Goal: Task Accomplishment & Management: Manage account settings

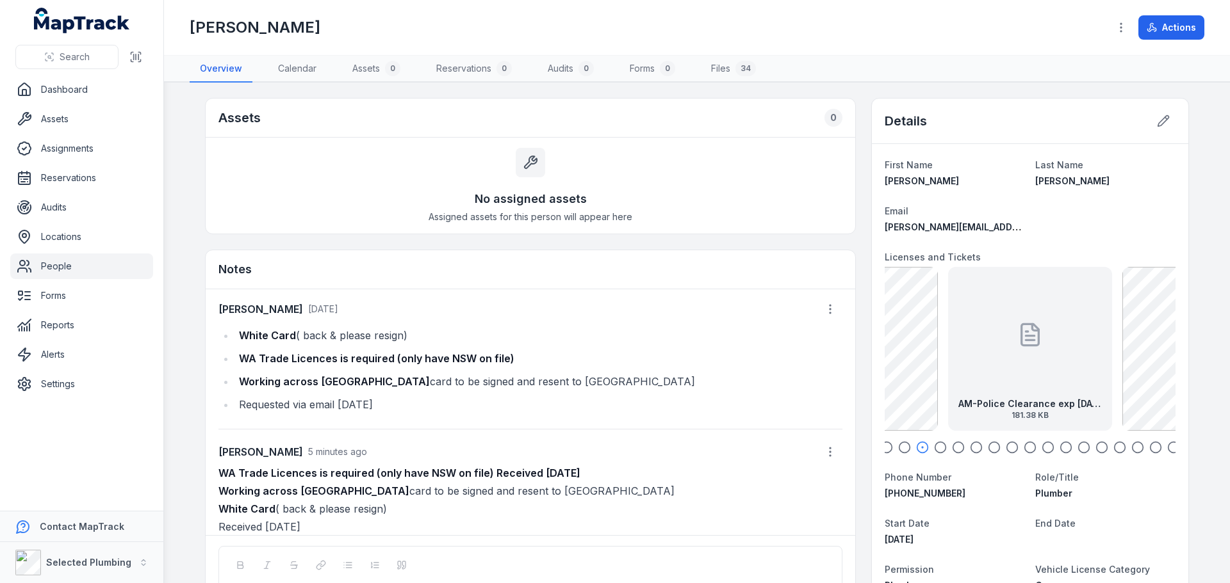
click at [901, 448] on icon "button" at bounding box center [904, 447] width 13 height 13
click at [884, 448] on icon "button" at bounding box center [886, 447] width 13 height 13
click at [1185, 347] on main "Assets 0 No assigned assets Assigned assets for this person will appear here No…" at bounding box center [697, 333] width 1066 height 501
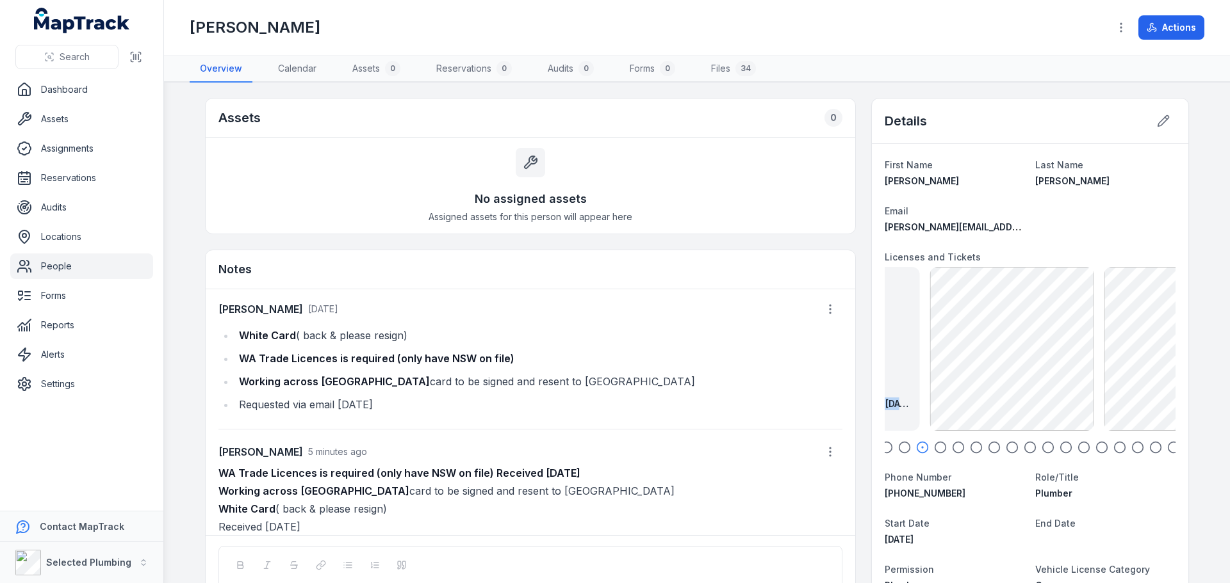
drag, startPoint x: 1091, startPoint y: 371, endPoint x: 806, endPoint y: 382, distance: 285.2
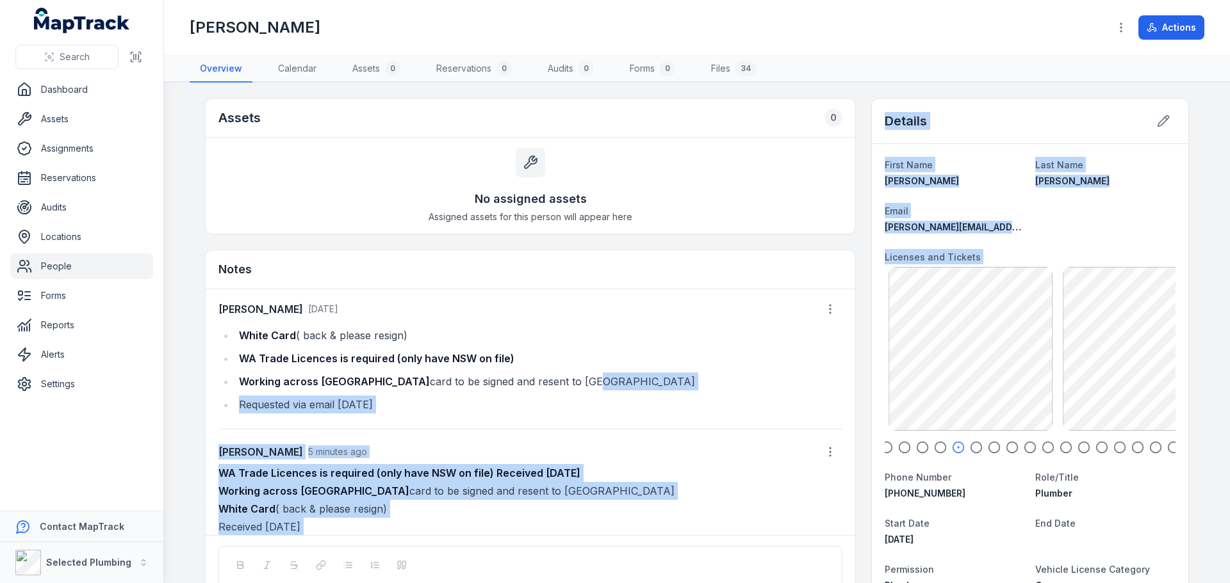
drag, startPoint x: 1005, startPoint y: 366, endPoint x: 775, endPoint y: 395, distance: 231.7
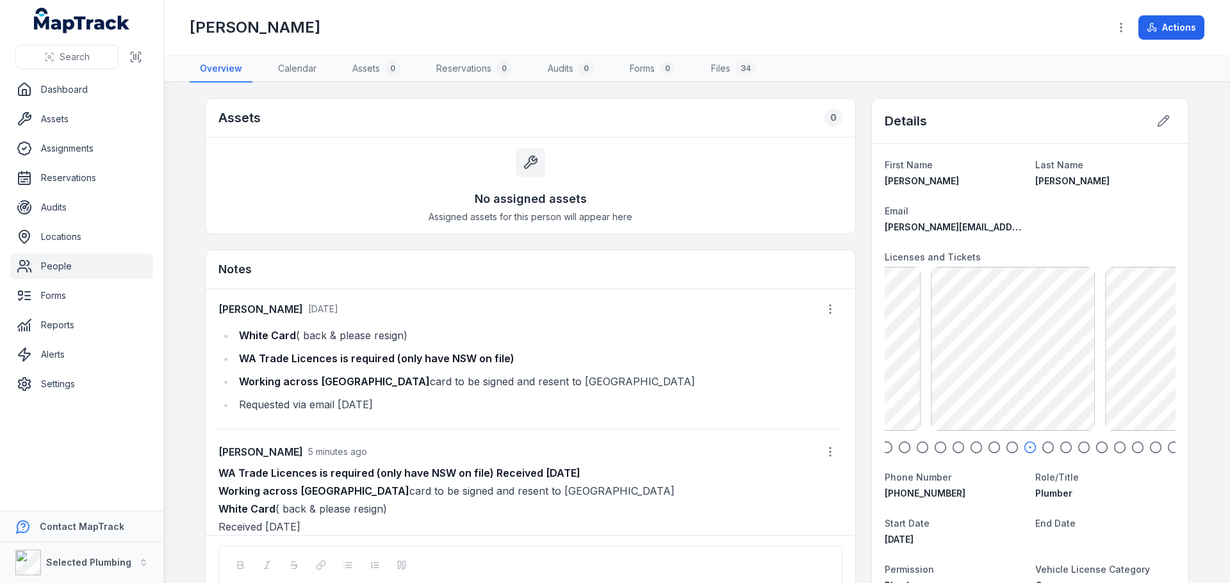
drag, startPoint x: 1107, startPoint y: 355, endPoint x: 687, endPoint y: 403, distance: 423.5
click at [1066, 450] on circle "button" at bounding box center [1066, 448] width 11 height 11
drag, startPoint x: 1130, startPoint y: 444, endPoint x: 1145, endPoint y: 445, distance: 15.4
click at [1131, 444] on icon "button" at bounding box center [1137, 447] width 13 height 13
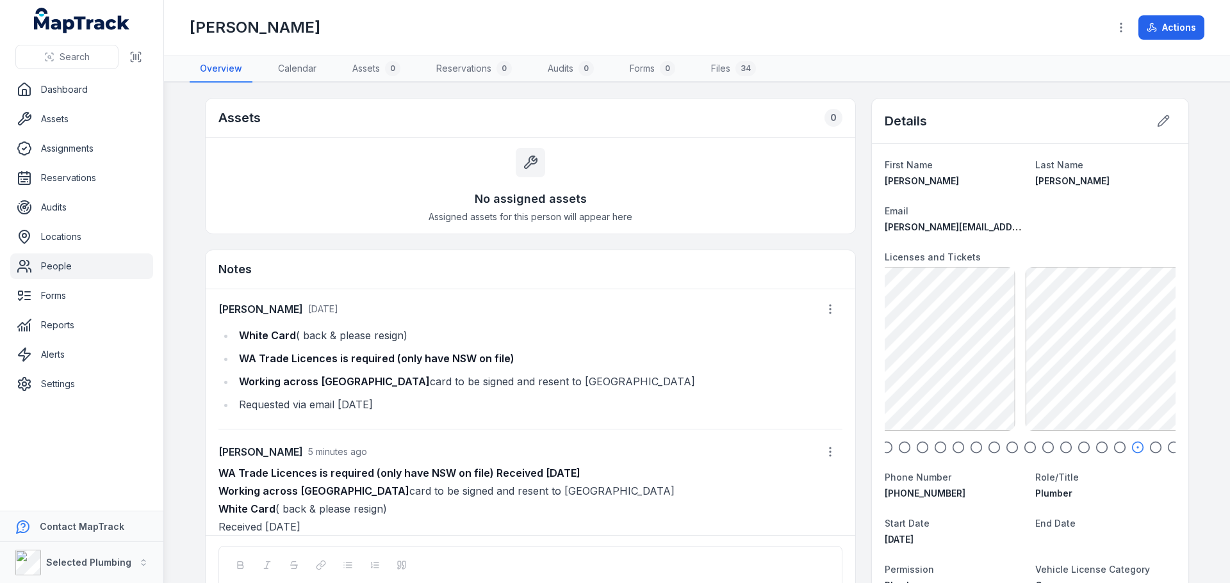
click at [1151, 445] on icon "button" at bounding box center [1155, 447] width 13 height 13
click at [1167, 446] on icon "button" at bounding box center [1173, 447] width 13 height 13
click at [1229, 338] on main "Assets 0 No assigned assets Assigned assets for this person will appear here No…" at bounding box center [697, 333] width 1066 height 501
click at [1208, 344] on main "Assets 0 No assigned assets Assigned assets for this person will appear here No…" at bounding box center [697, 333] width 1066 height 501
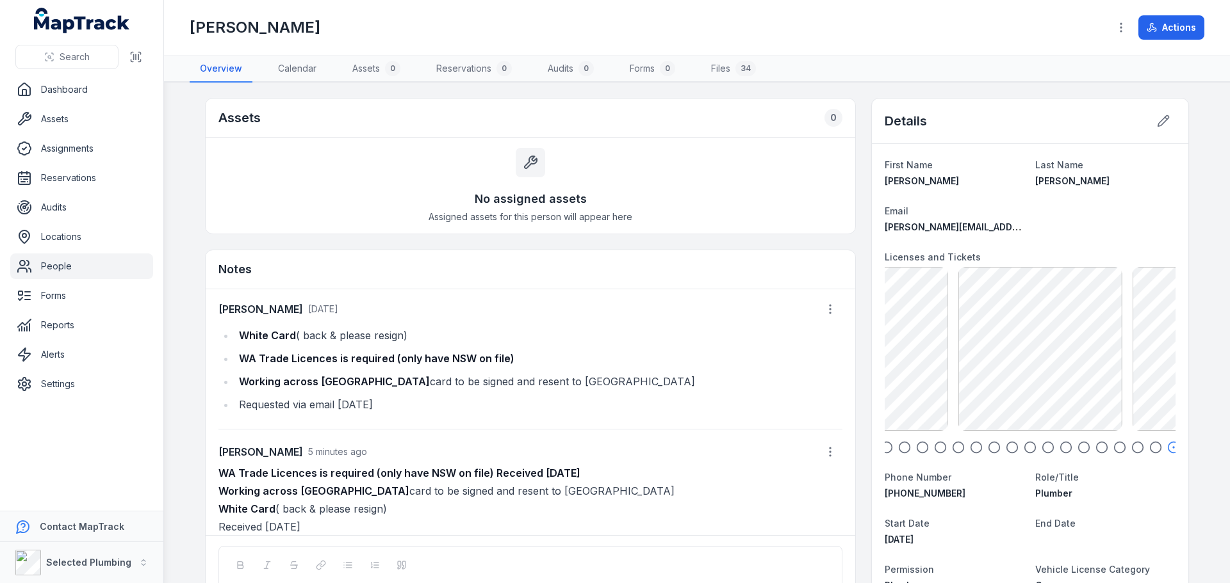
click at [1229, 329] on main "Assets 0 No assigned assets Assigned assets for this person will appear here No…" at bounding box center [697, 333] width 1066 height 501
click at [1229, 336] on main "Assets 0 No assigned assets Assigned assets for this person will appear here No…" at bounding box center [697, 333] width 1066 height 501
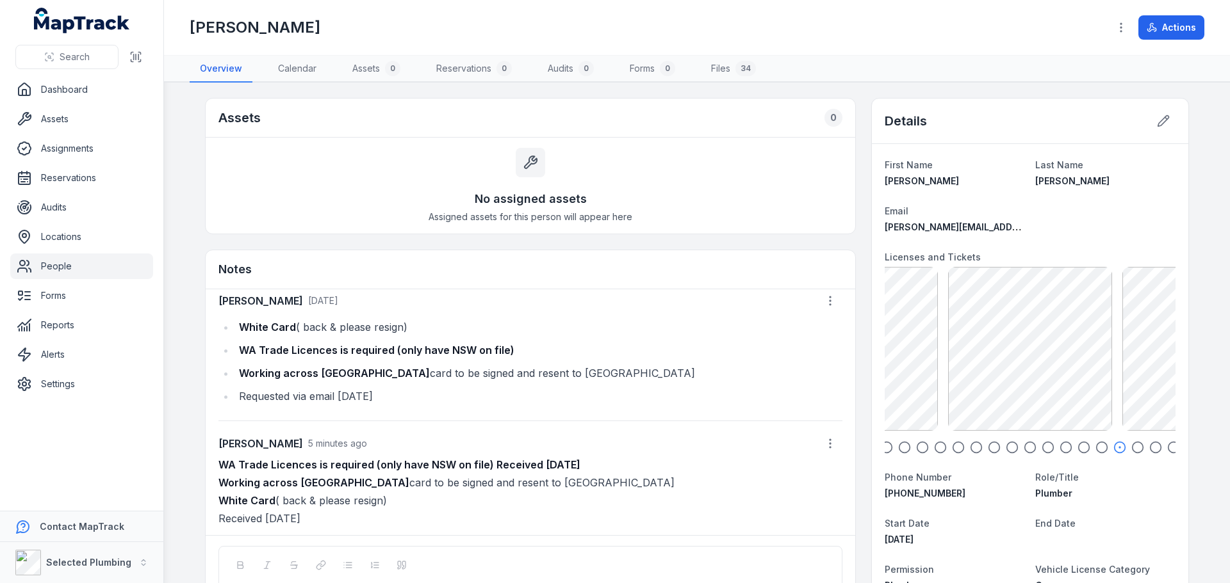
click at [49, 269] on link "People" at bounding box center [81, 267] width 143 height 26
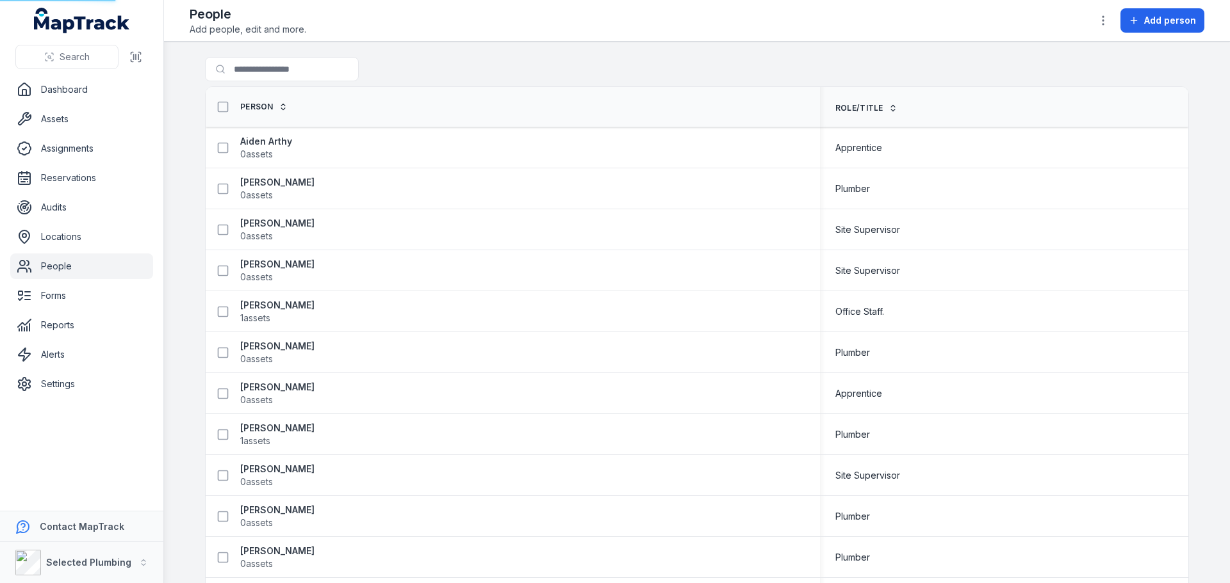
click at [71, 266] on link "People" at bounding box center [81, 267] width 143 height 26
click at [256, 70] on input "Search for people" at bounding box center [307, 69] width 205 height 24
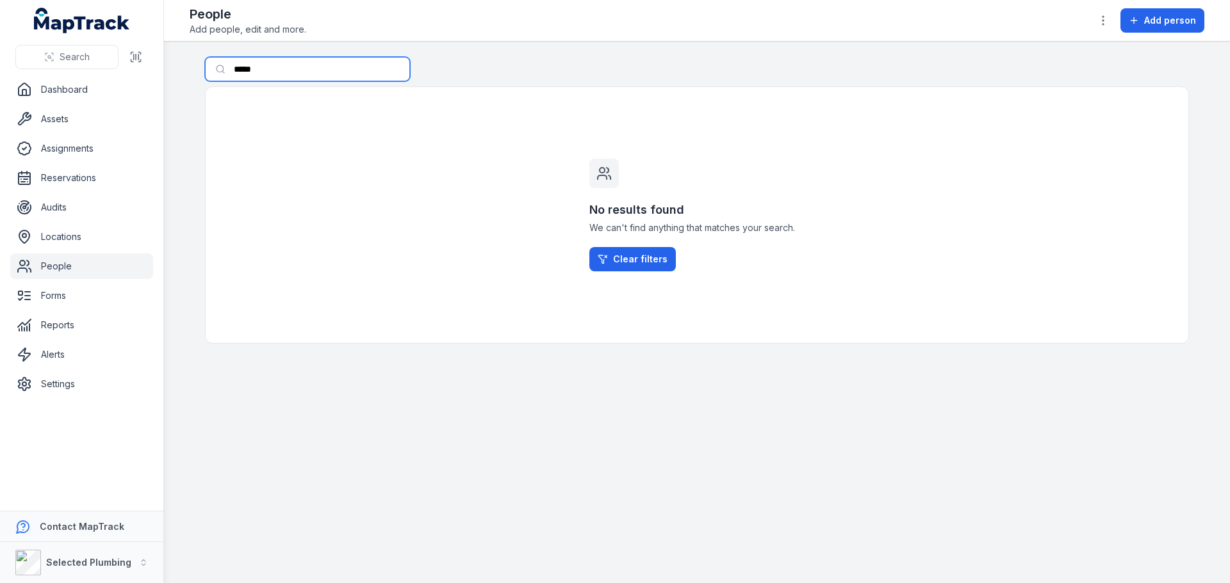
drag, startPoint x: 283, startPoint y: 72, endPoint x: 17, endPoint y: 75, distance: 265.8
click at [17, 75] on div "Search Dashboard Assets Assignments Reservations Audits Locations People Forms …" at bounding box center [615, 291] width 1230 height 583
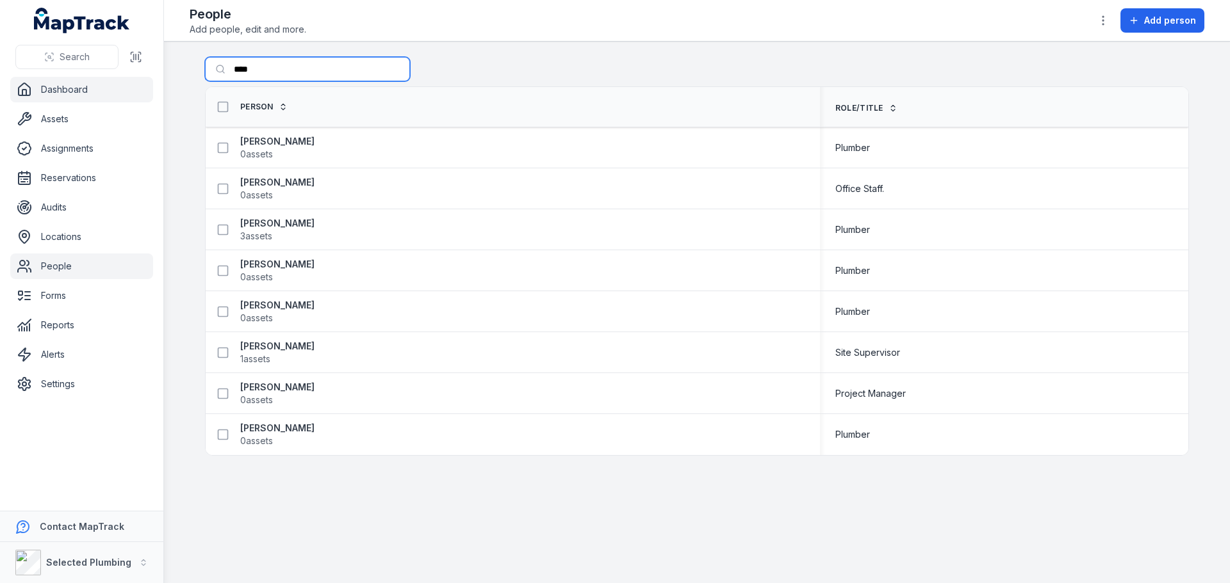
type input "****"
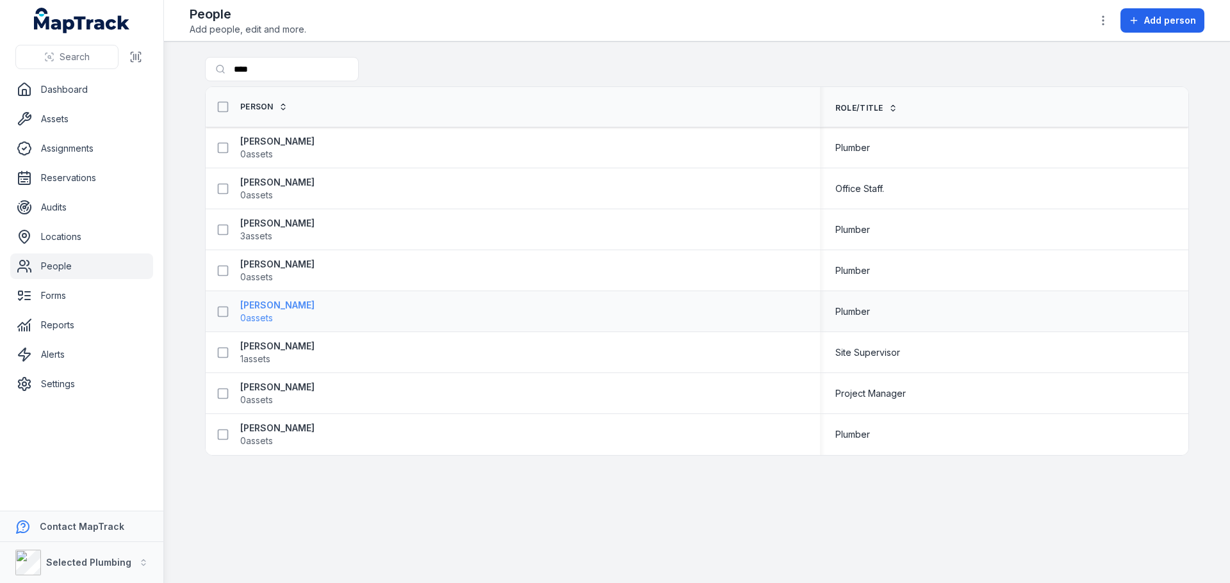
click at [265, 306] on strong "[PERSON_NAME]" at bounding box center [277, 305] width 74 height 13
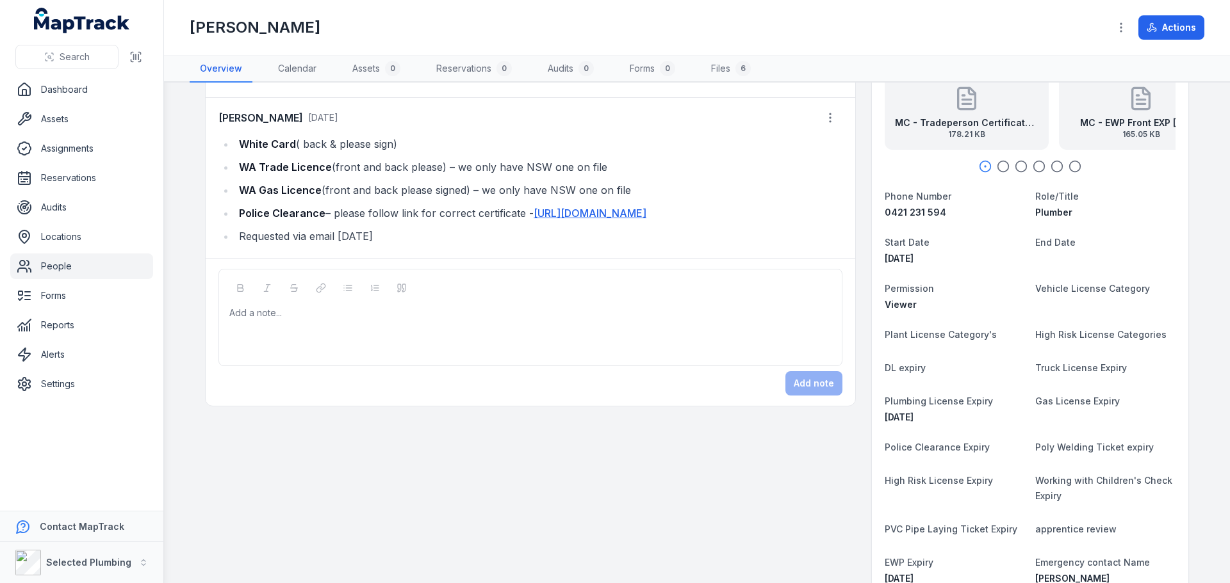
scroll to position [192, 0]
drag, startPoint x: 253, startPoint y: 356, endPoint x: 258, endPoint y: 361, distance: 6.8
click at [254, 357] on div "Add a note..." at bounding box center [530, 331] width 602 height 51
click at [826, 395] on button "Add note" at bounding box center [813, 383] width 57 height 24
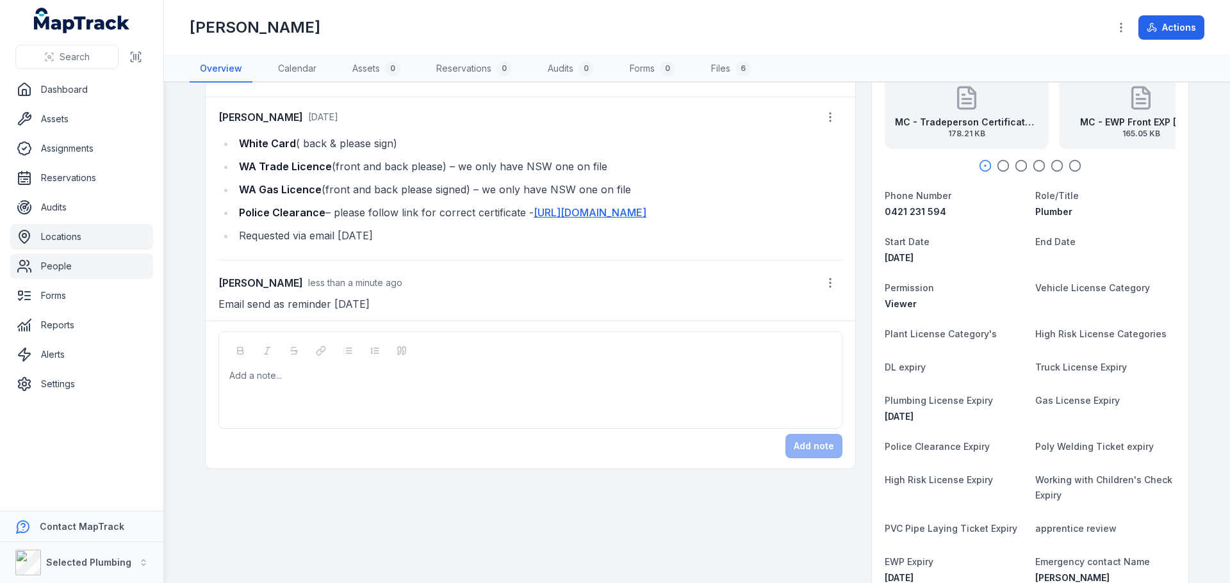
drag, startPoint x: 52, startPoint y: 265, endPoint x: 109, endPoint y: 234, distance: 65.1
click at [52, 265] on link "People" at bounding box center [81, 267] width 143 height 26
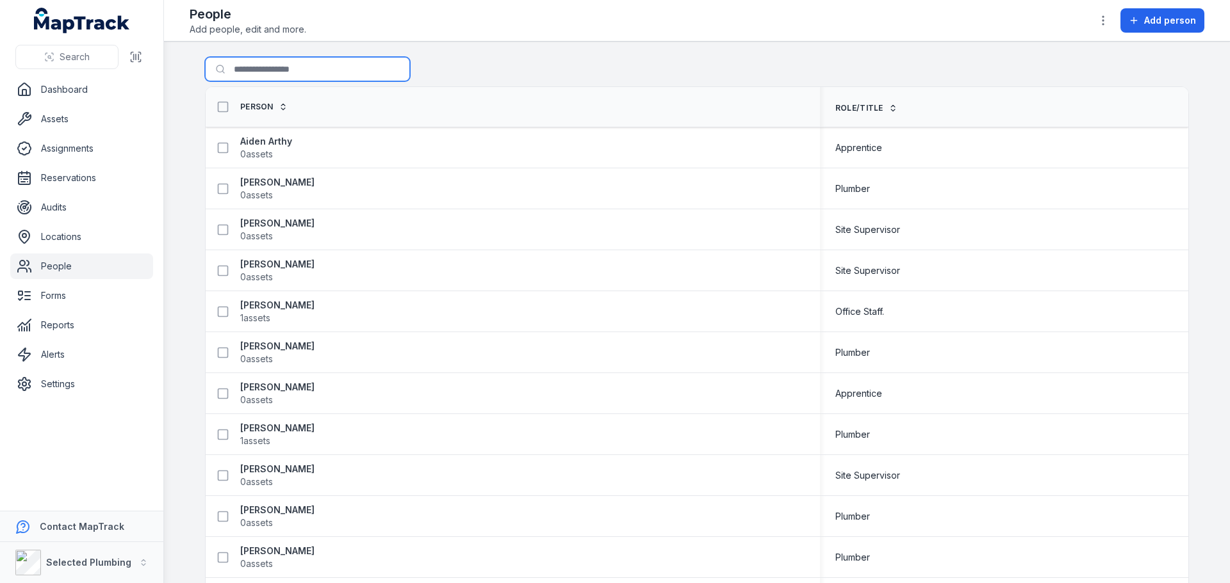
click at [252, 72] on input "Search for people" at bounding box center [307, 69] width 205 height 24
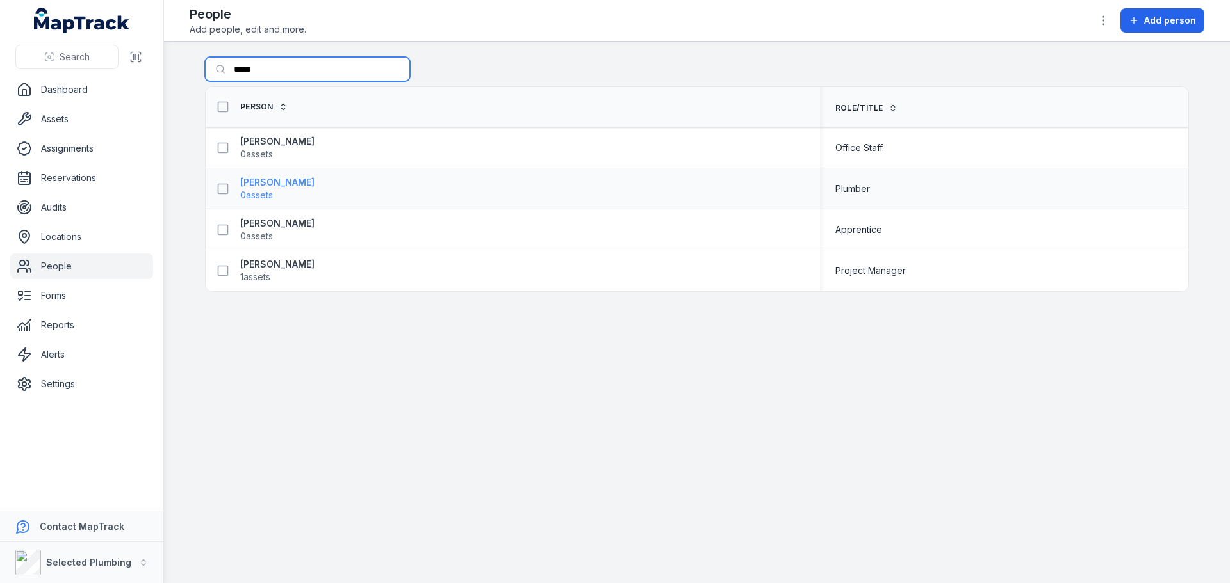
type input "*****"
click at [270, 185] on strong "[PERSON_NAME]" at bounding box center [277, 182] width 74 height 13
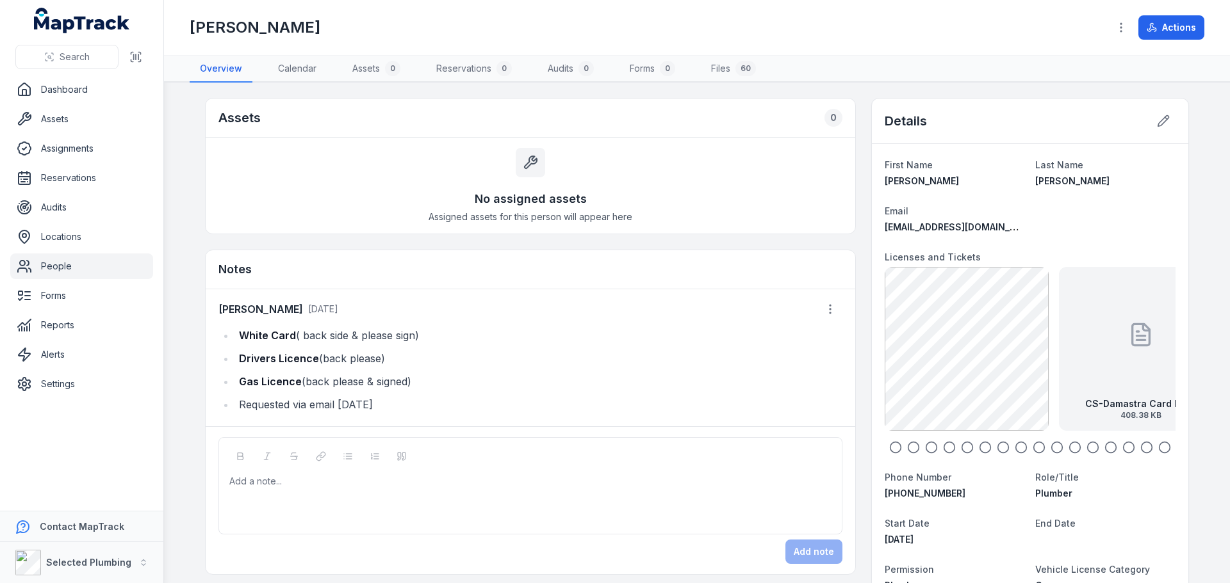
click at [235, 333] on li "White Card ( back side & please sign)" at bounding box center [538, 336] width 607 height 18
drag, startPoint x: 235, startPoint y: 334, endPoint x: 419, endPoint y: 377, distance: 189.5
click at [419, 377] on ul "White Card ( back side & please sign) Drivers Licence (back please) Gas Licence…" at bounding box center [530, 370] width 624 height 87
copy ul "White Card ( back side & please sign) Drivers Licence (back please) Gas Licence…"
click at [266, 476] on div at bounding box center [530, 481] width 601 height 13
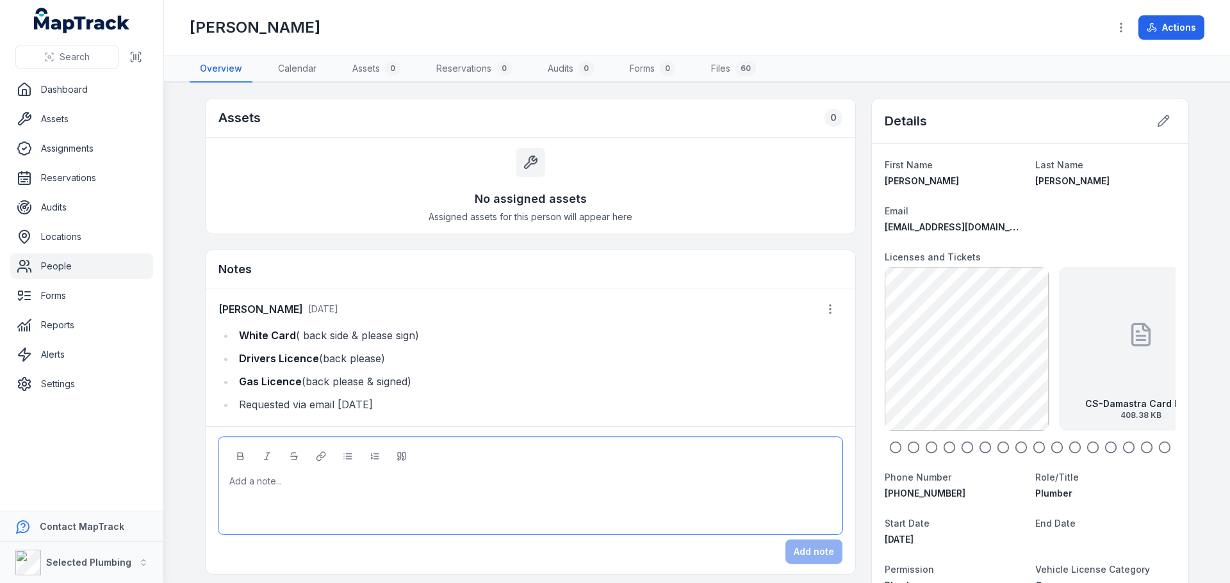
paste div
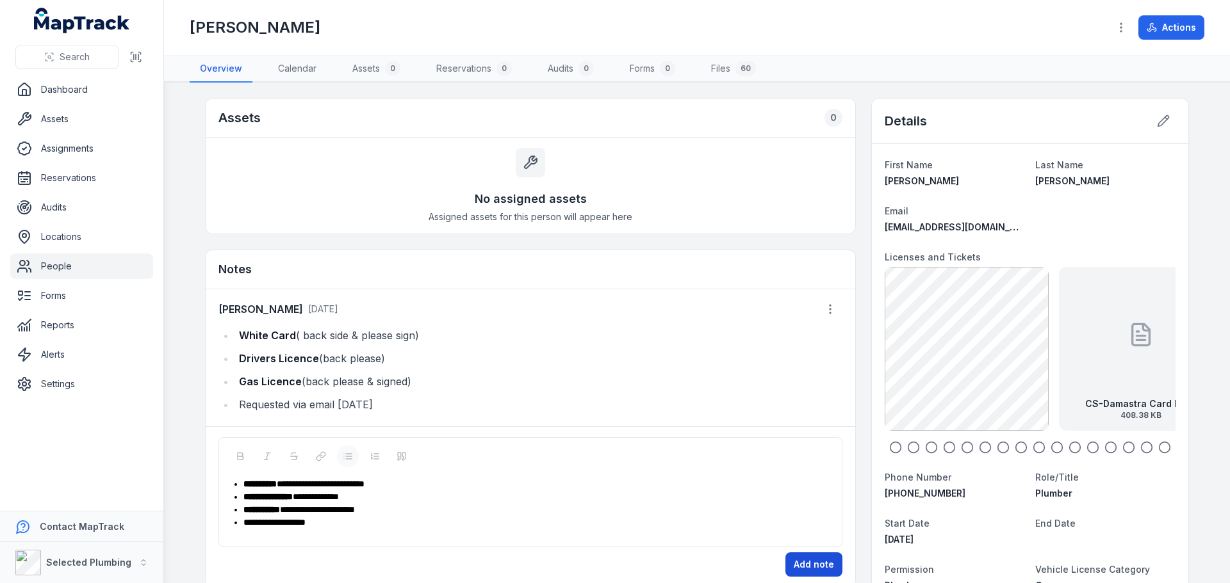
click at [799, 560] on button "Add note" at bounding box center [813, 565] width 57 height 24
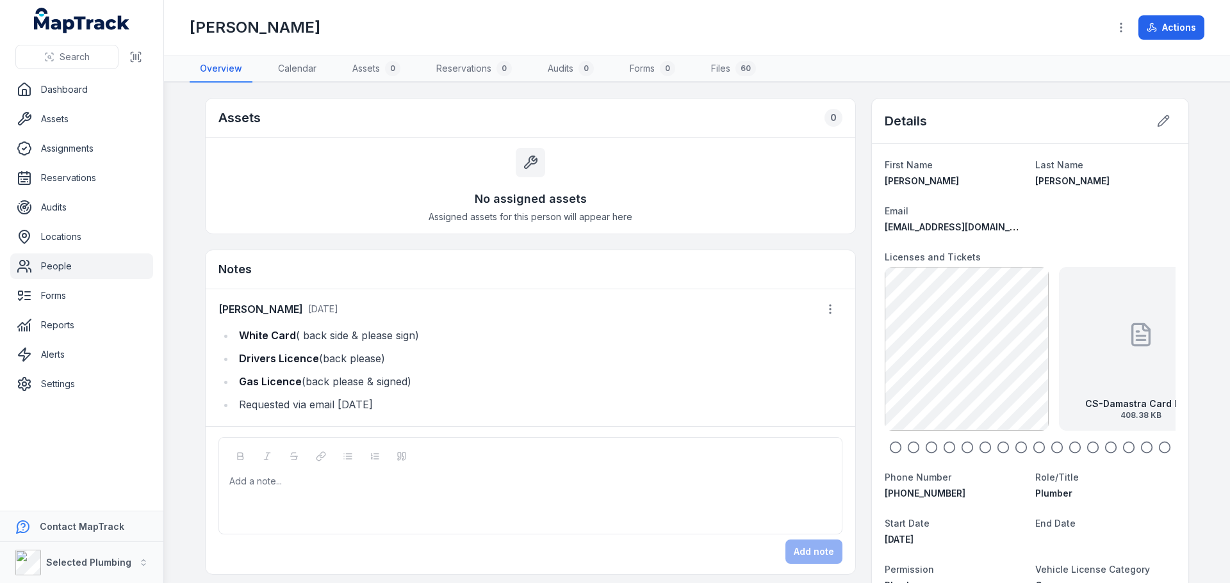
scroll to position [34, 0]
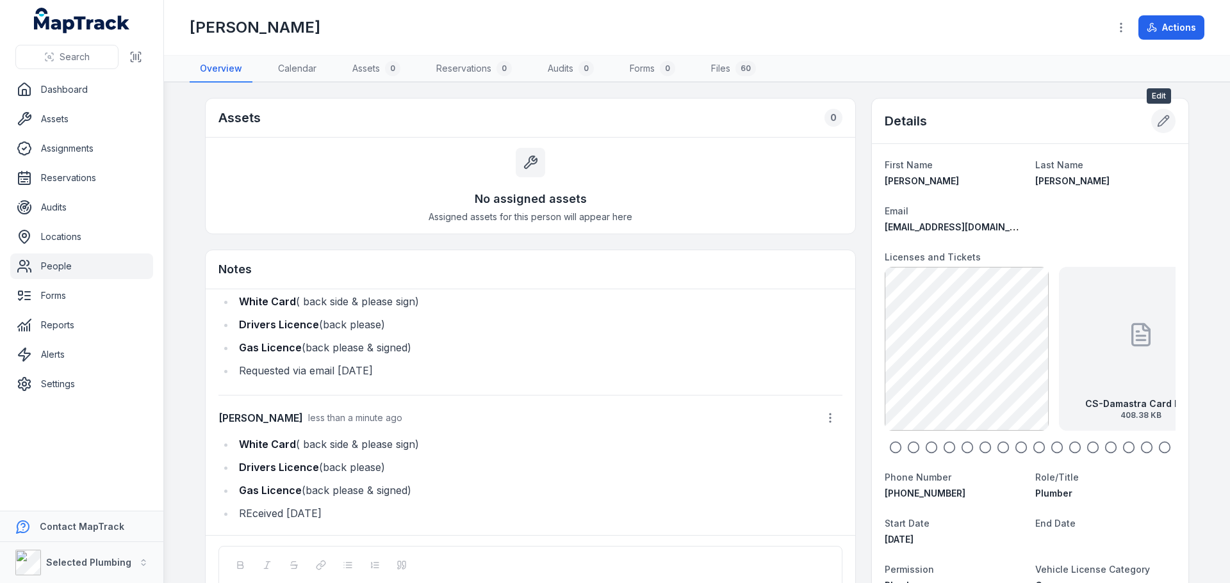
click at [1160, 115] on icon at bounding box center [1163, 121] width 13 height 13
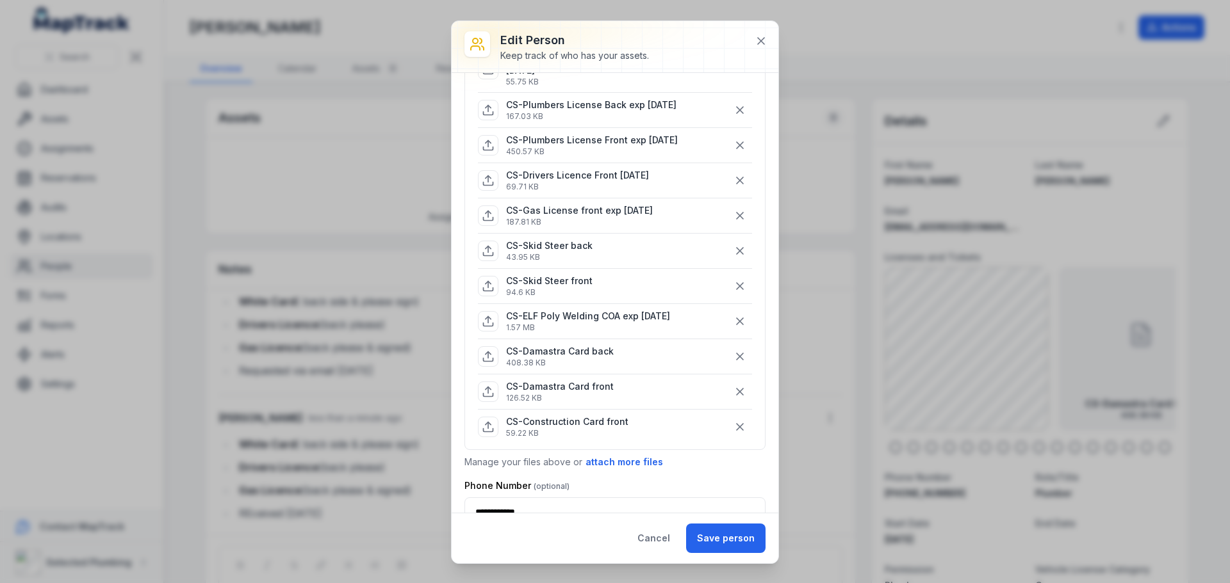
scroll to position [512, 0]
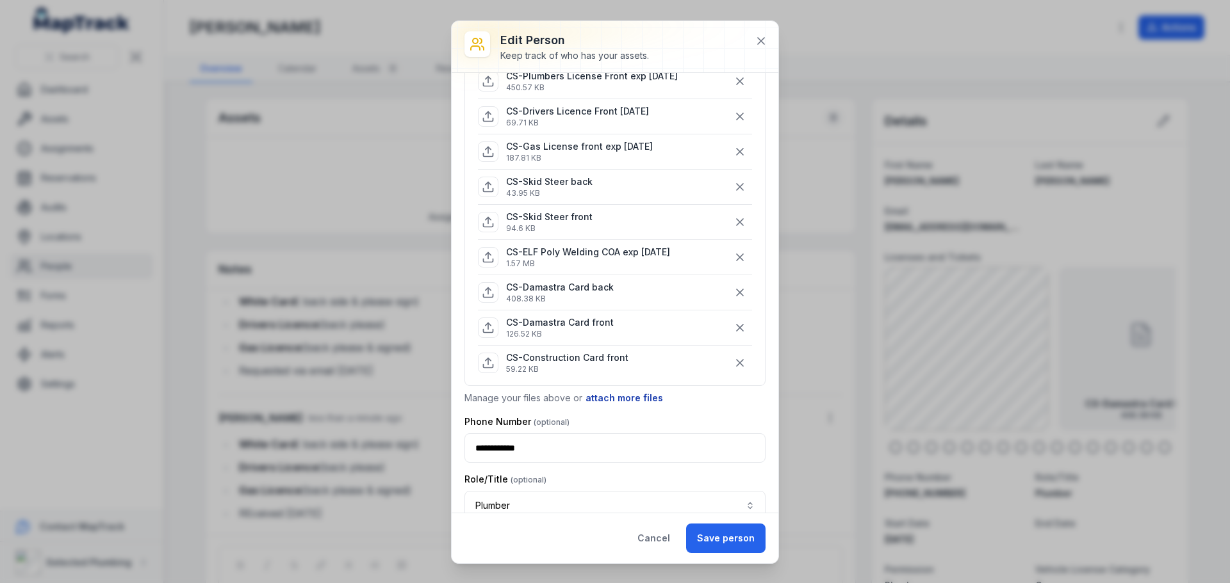
click at [601, 396] on button "attach more files" at bounding box center [624, 398] width 79 height 14
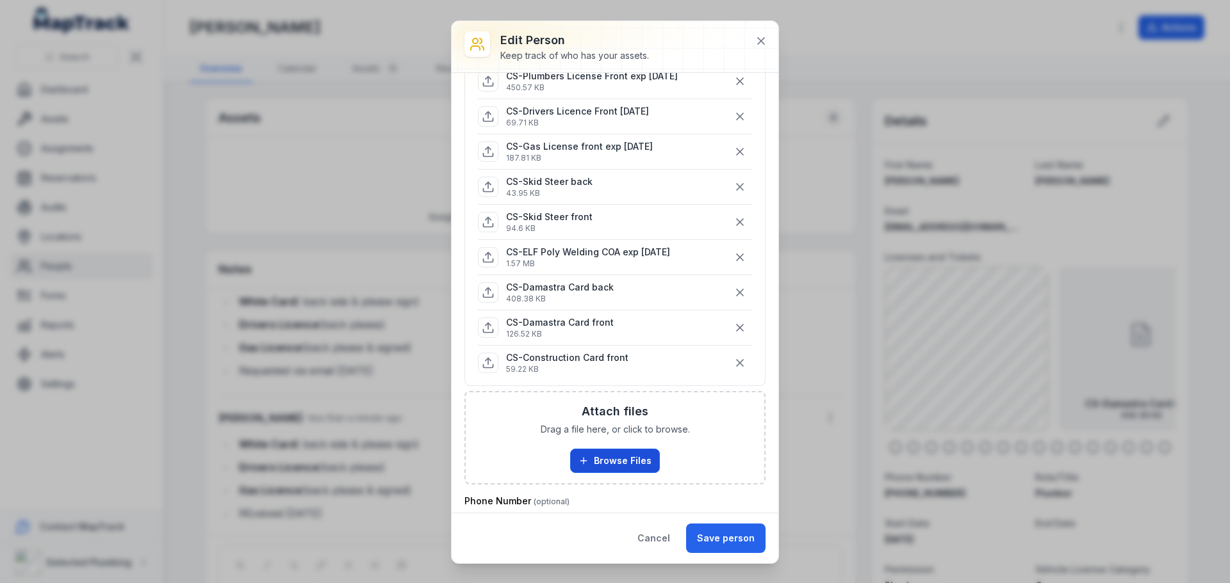
click at [603, 462] on button "Browse Files" at bounding box center [615, 461] width 90 height 24
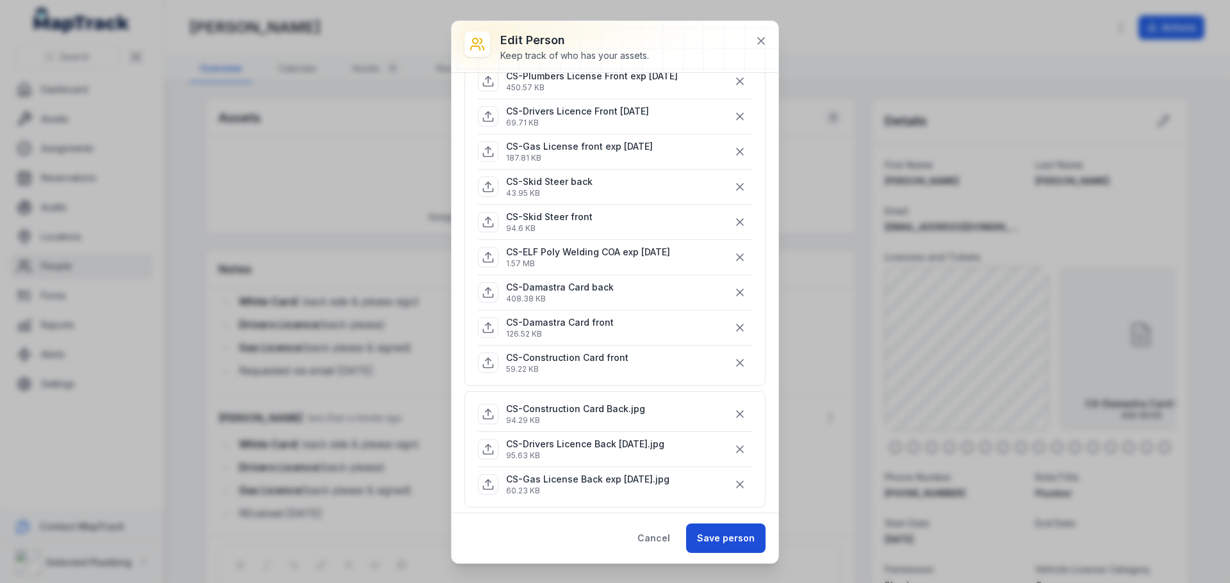
click at [722, 540] on button "Save person" at bounding box center [725, 538] width 79 height 29
